Goal: Information Seeking & Learning: Learn about a topic

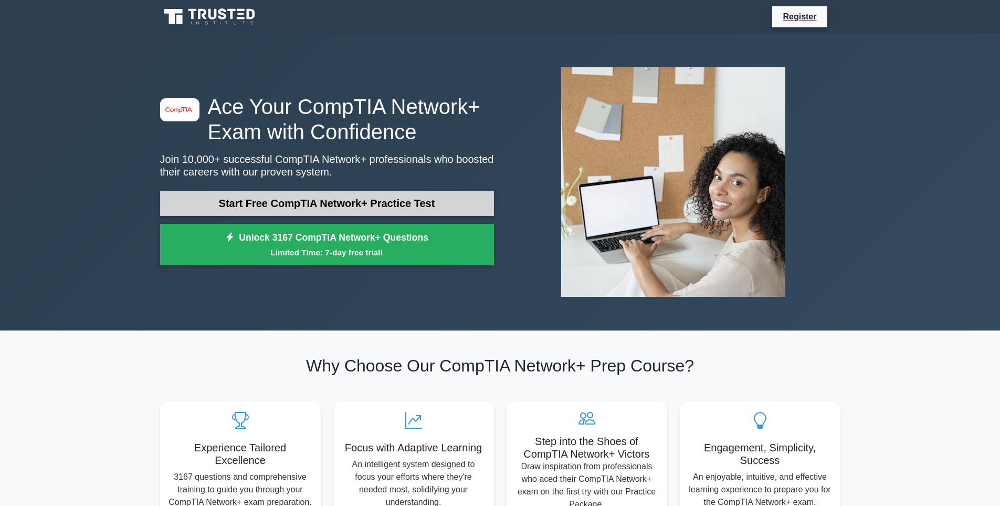
click at [357, 205] on link "Start Free CompTIA Network+ Practice Test" at bounding box center [327, 203] width 334 height 25
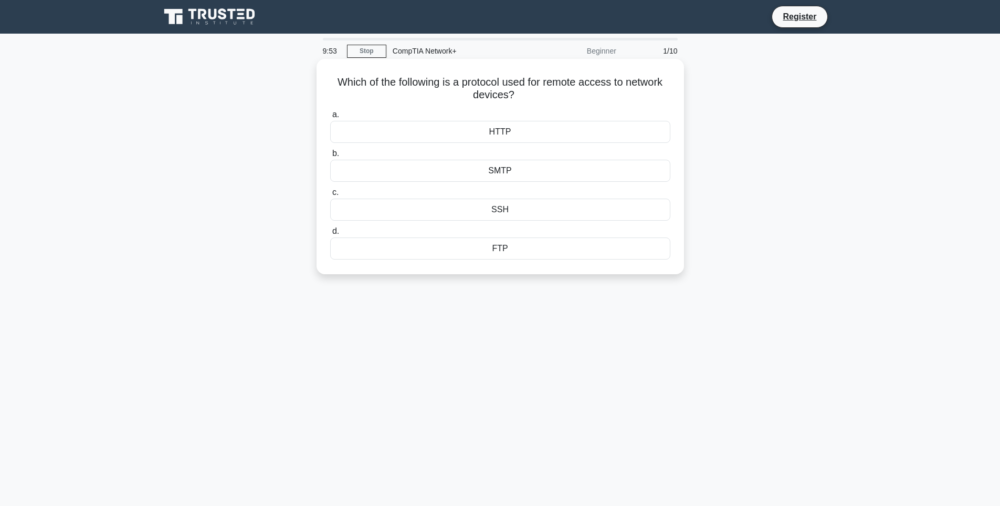
click at [510, 213] on div "SSH" at bounding box center [500, 209] width 340 height 22
click at [330, 196] on input "c. SSH" at bounding box center [330, 192] width 0 height 7
drag, startPoint x: 551, startPoint y: 99, endPoint x: 338, endPoint y: 80, distance: 214.0
click at [338, 80] on h5 "Which of the following is NOT a common technique used by network monitoring too…" at bounding box center [500, 89] width 342 height 26
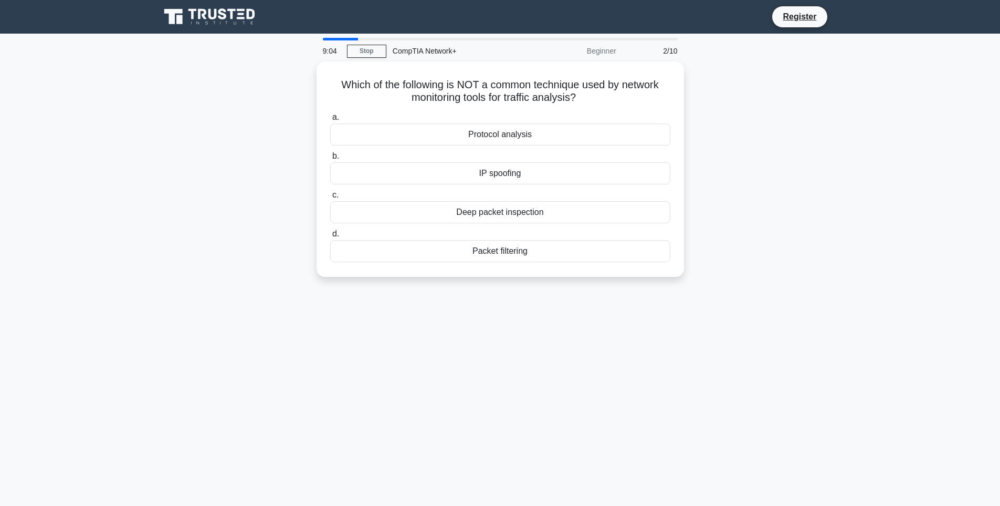
click at [864, 148] on main "9:04 Stop CompTIA Network+ Beginner 2/10 Which of the following is NOT a common…" at bounding box center [500, 300] width 1000 height 533
click at [521, 250] on div "Packet filtering" at bounding box center [500, 248] width 340 height 22
click at [330, 235] on input "d. Packet filtering" at bounding box center [330, 231] width 0 height 7
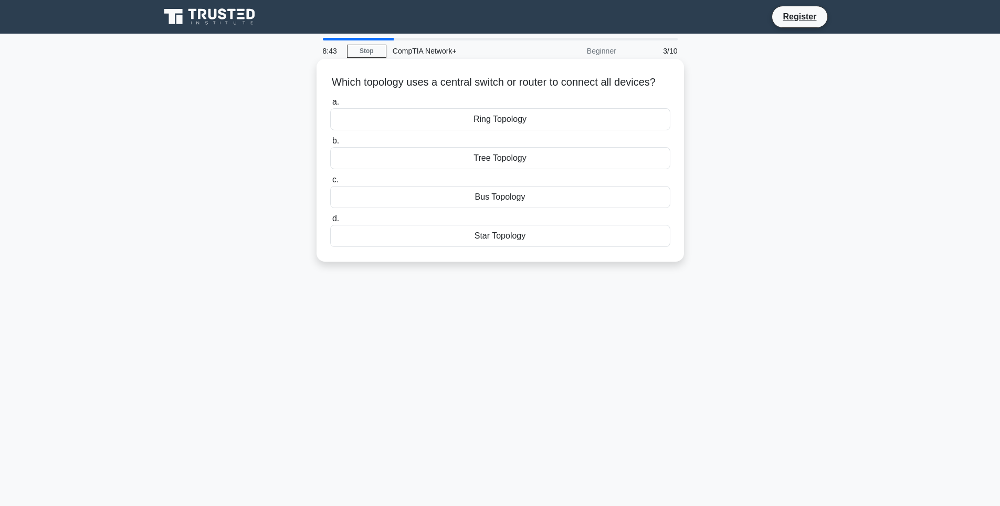
click at [519, 247] on div "Star Topology" at bounding box center [500, 236] width 340 height 22
click at [330, 222] on input "d. Star Topology" at bounding box center [330, 218] width 0 height 7
